Goal: Check status: Check status

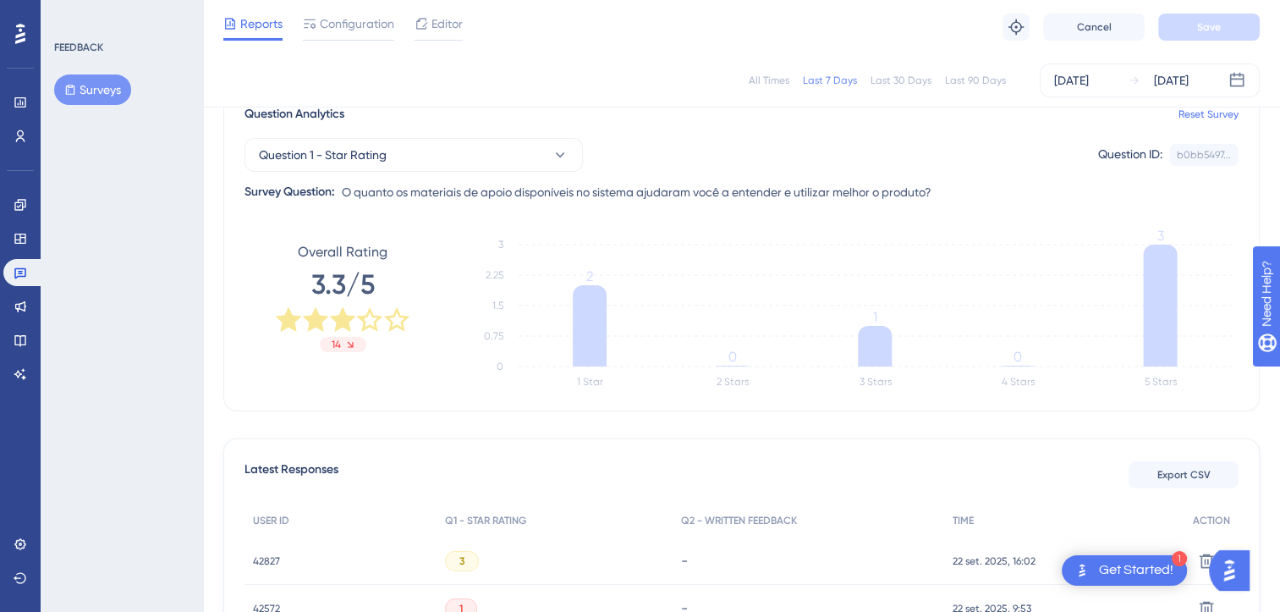
scroll to position [0, 6]
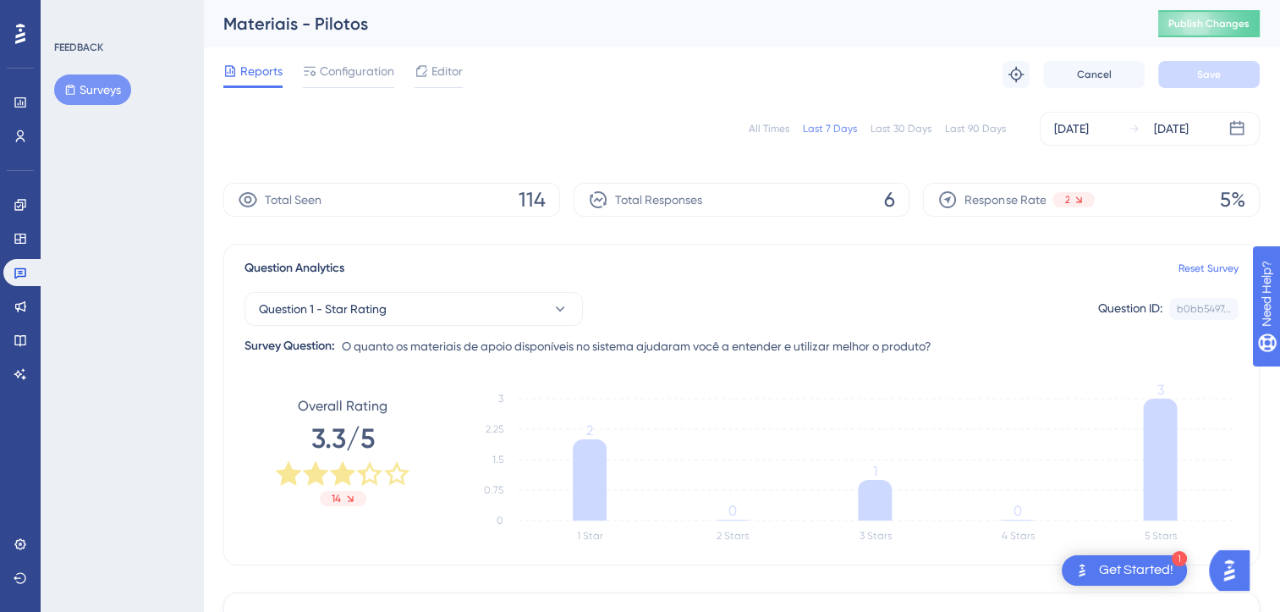
click at [756, 136] on div "All Times Last 7 Days Last 30 Days Last 90 Days [DATE] [DATE]" at bounding box center [741, 129] width 1037 height 34
click at [758, 132] on div "All Times" at bounding box center [769, 129] width 41 height 14
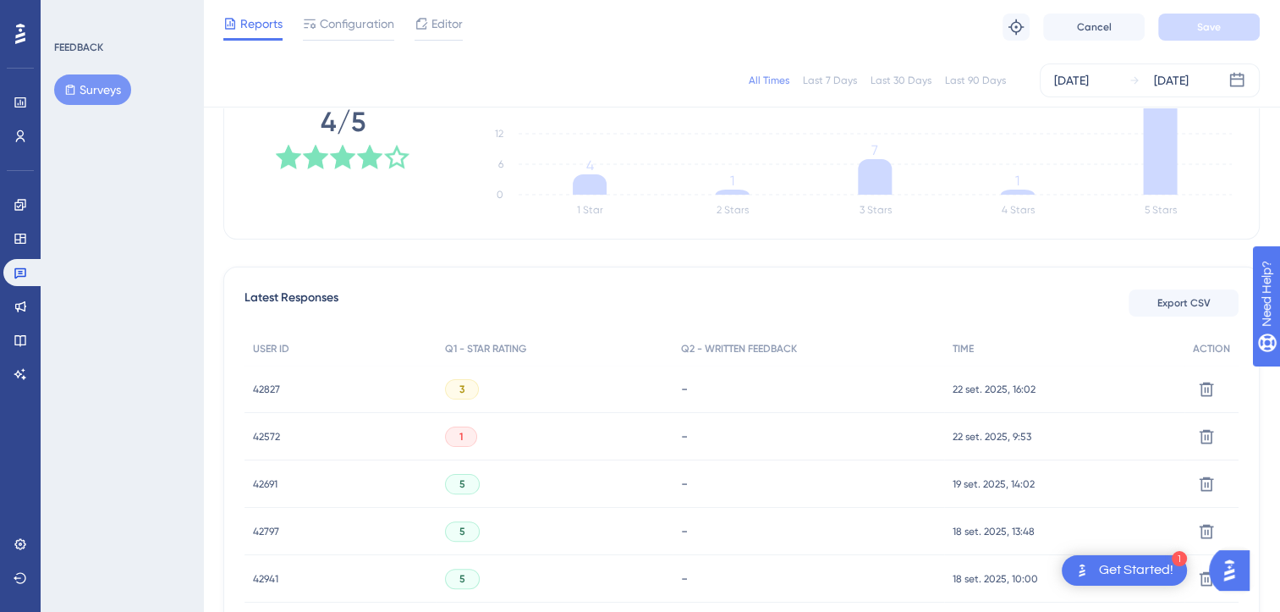
scroll to position [338, 6]
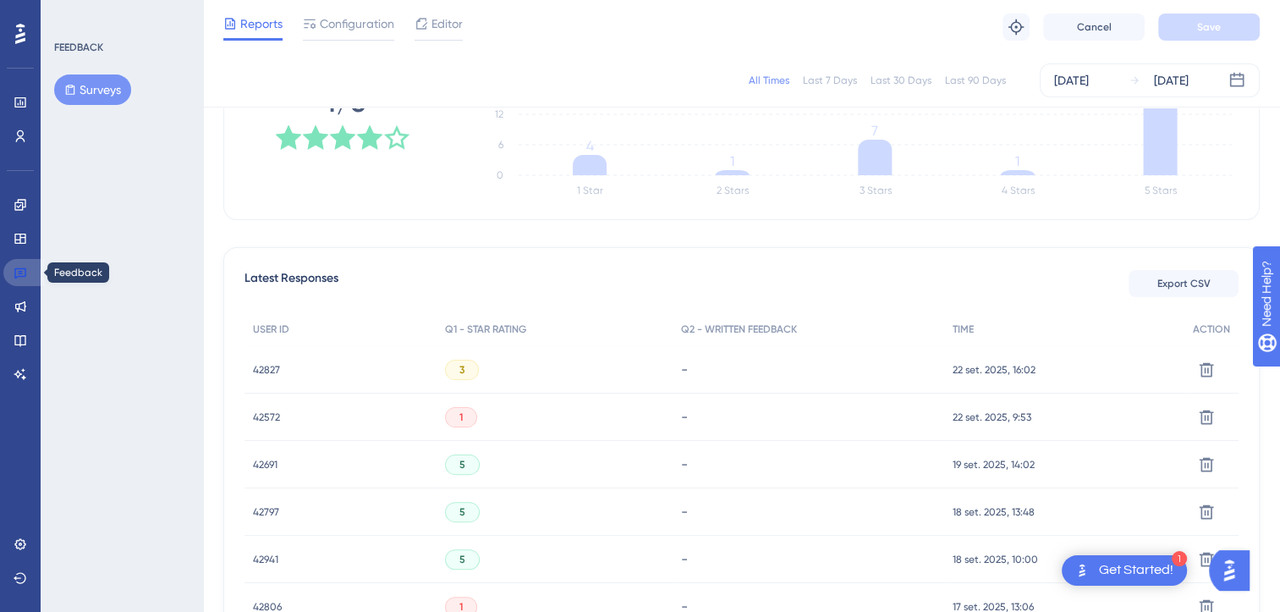
click at [20, 283] on link at bounding box center [23, 272] width 41 height 27
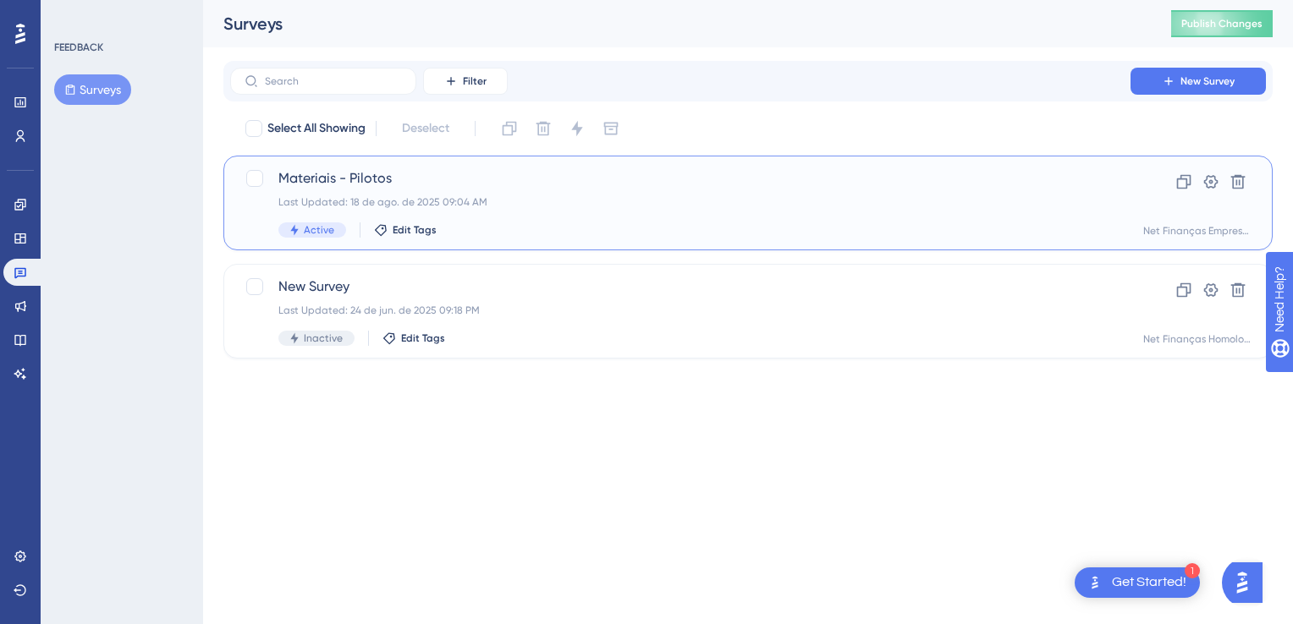
click at [397, 181] on span "Materiais - Pilotos" at bounding box center [680, 178] width 804 height 20
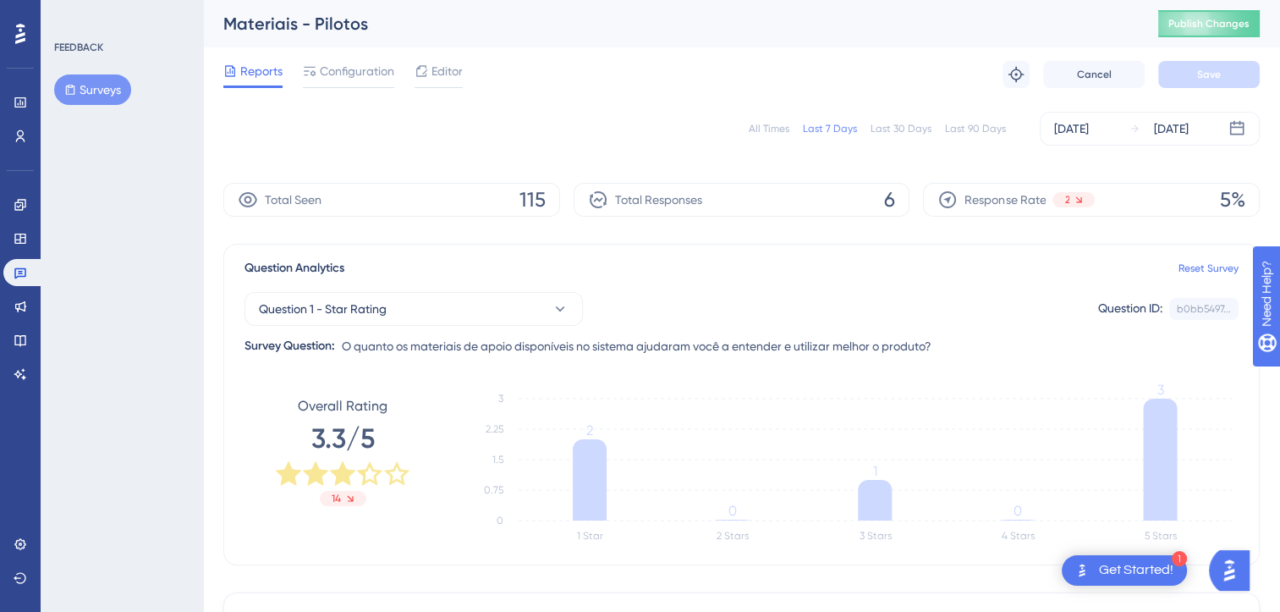
click at [768, 131] on div "All Times" at bounding box center [769, 129] width 41 height 14
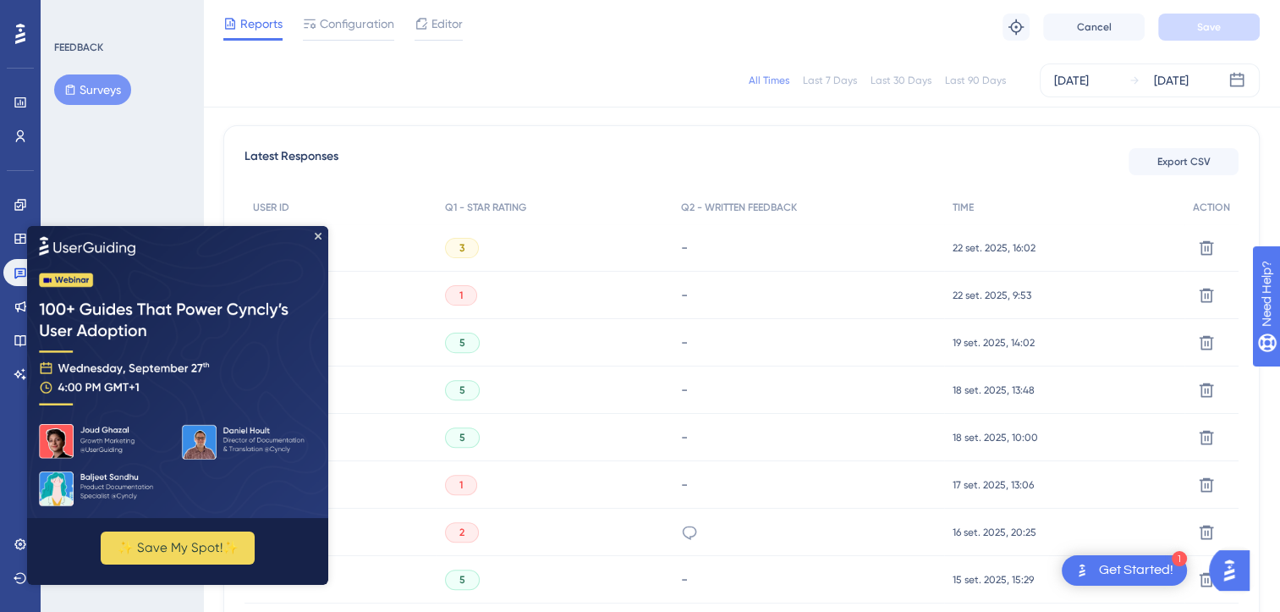
scroll to position [508, 0]
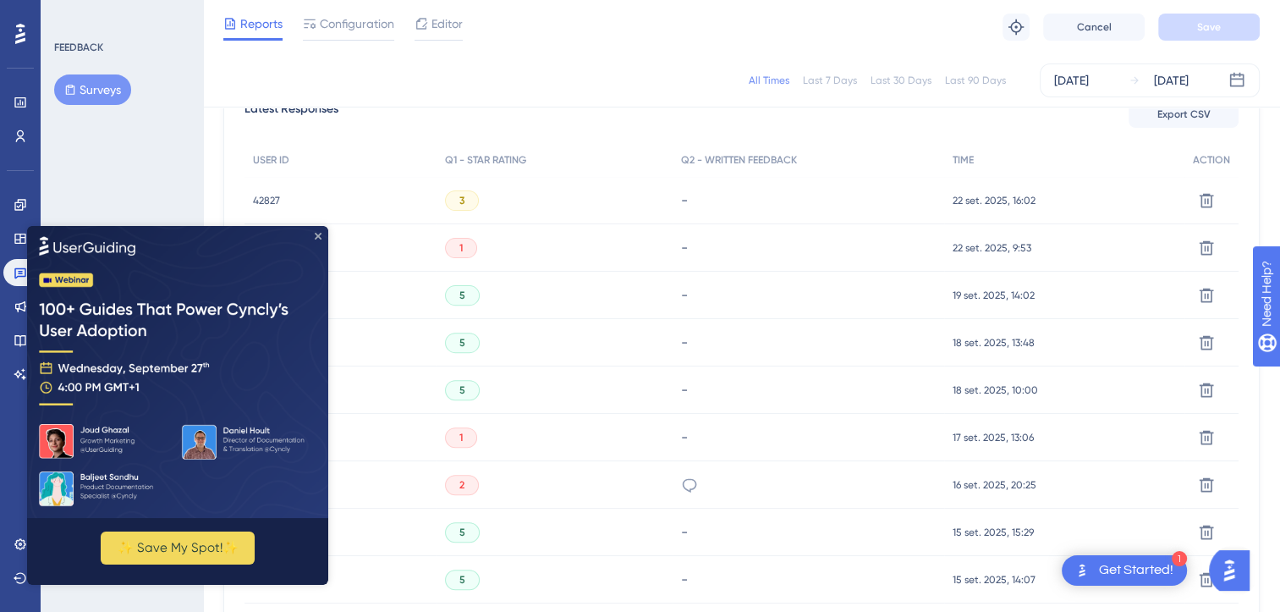
click at [318, 235] on icon "Close Preview" at bounding box center [318, 236] width 7 height 7
